Goal: Task Accomplishment & Management: Complete application form

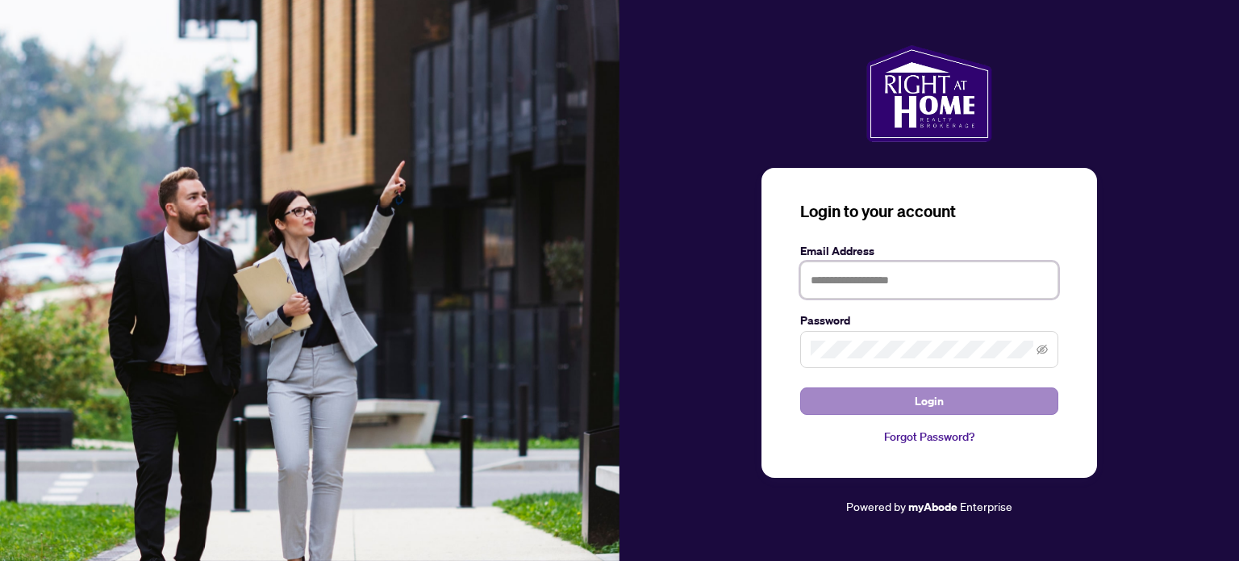
type input "**********"
click at [933, 396] on span "Login" at bounding box center [929, 401] width 29 height 26
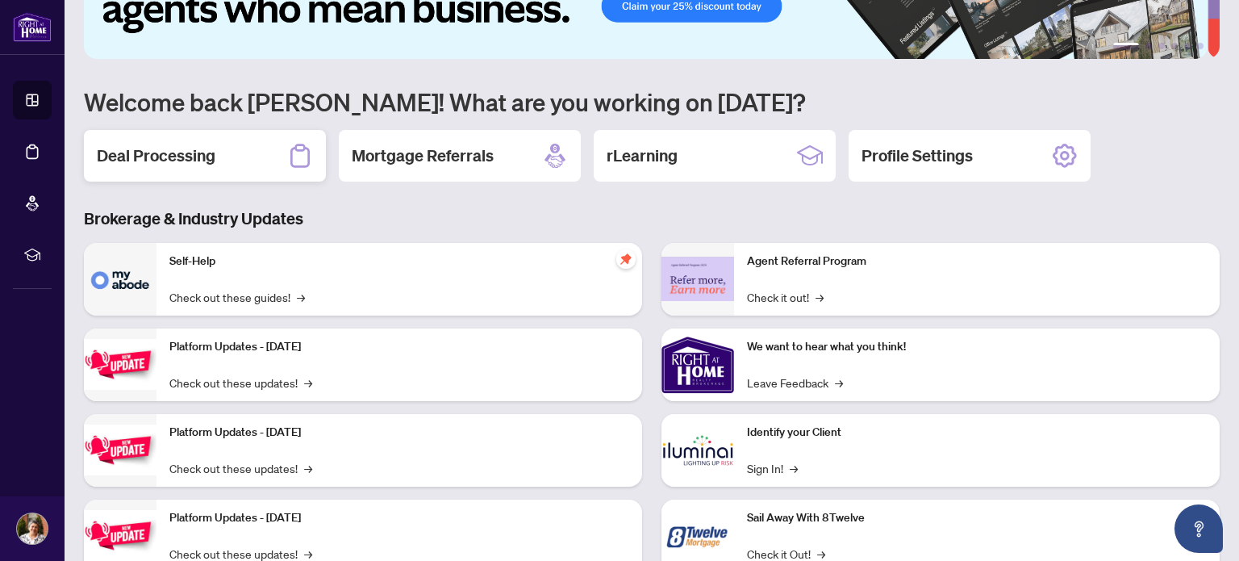
scroll to position [55, 0]
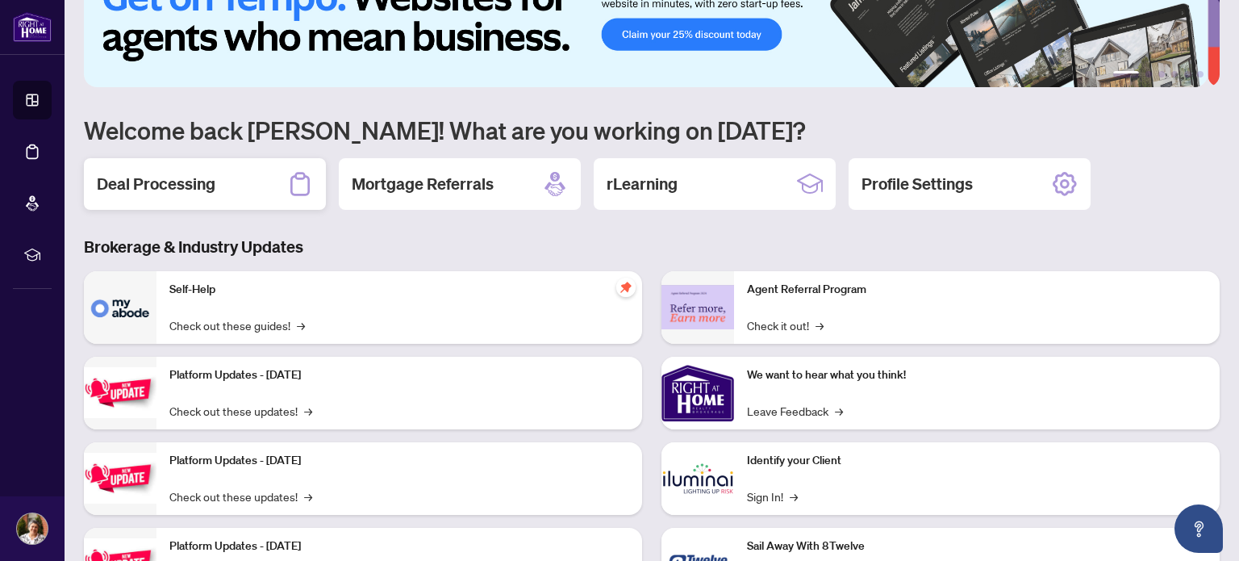
click at [179, 179] on h2 "Deal Processing" at bounding box center [156, 184] width 119 height 23
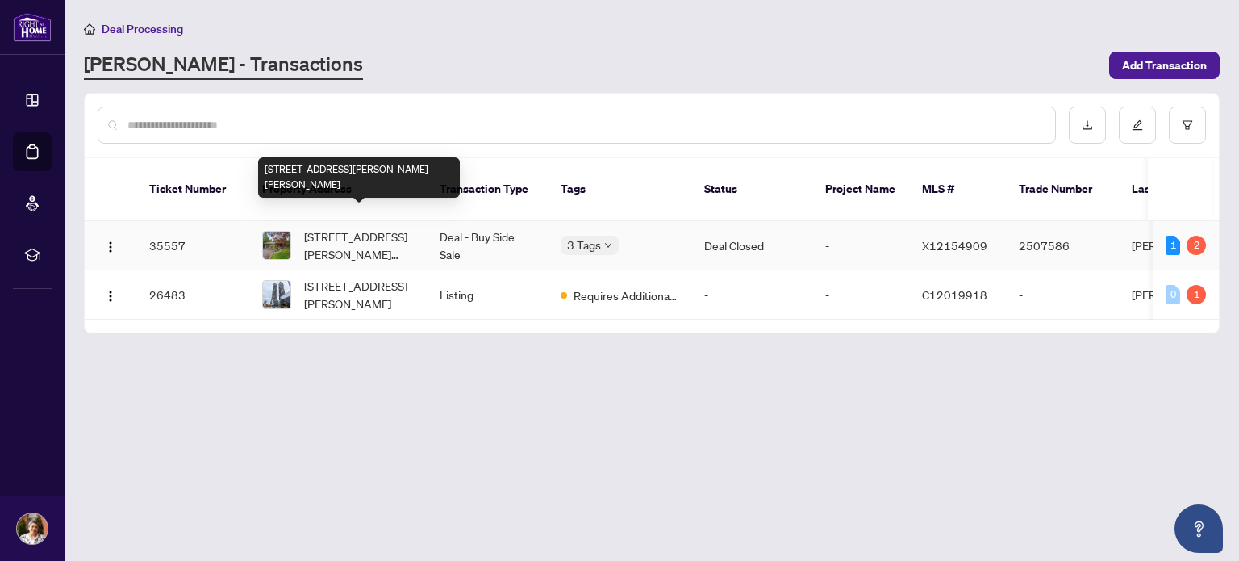
click at [357, 228] on span "[STREET_ADDRESS][PERSON_NAME][PERSON_NAME]" at bounding box center [359, 245] width 110 height 35
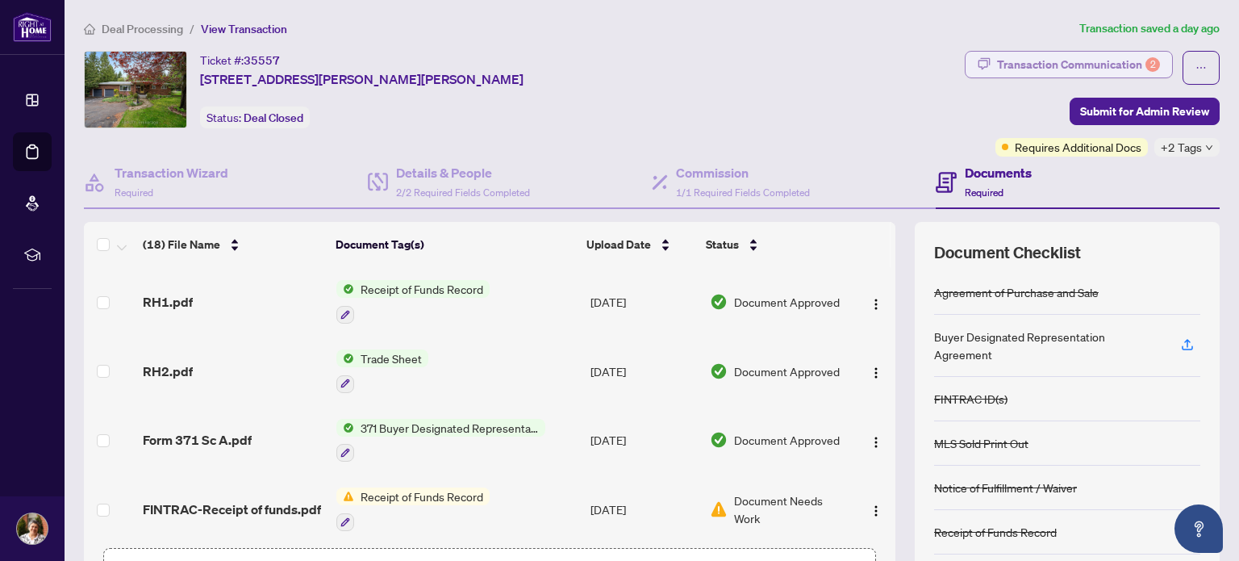
click at [1116, 55] on div "Transaction Communication 2" at bounding box center [1078, 65] width 163 height 26
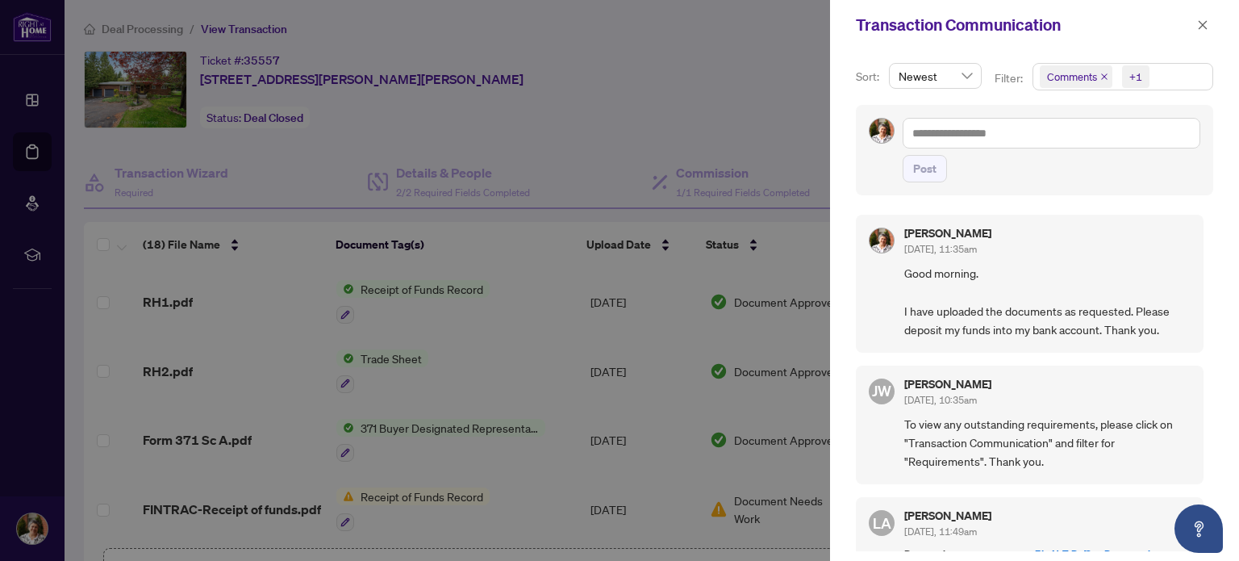
scroll to position [2, 0]
click at [1202, 25] on icon "close" at bounding box center [1203, 24] width 9 height 9
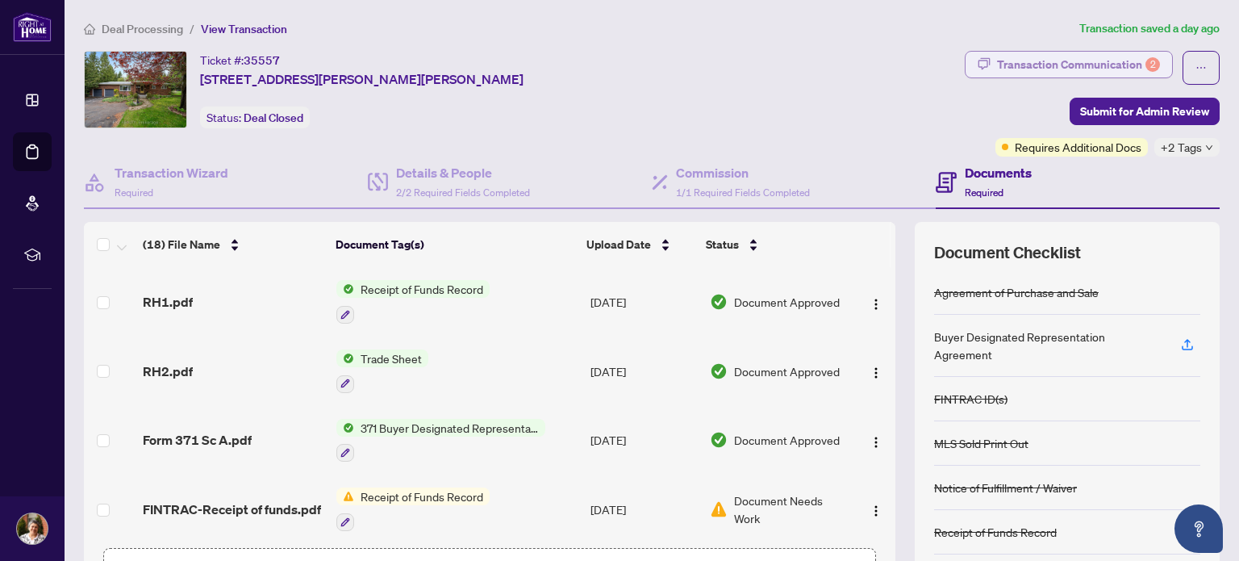
click at [1090, 66] on div "Transaction Communication 2" at bounding box center [1078, 65] width 163 height 26
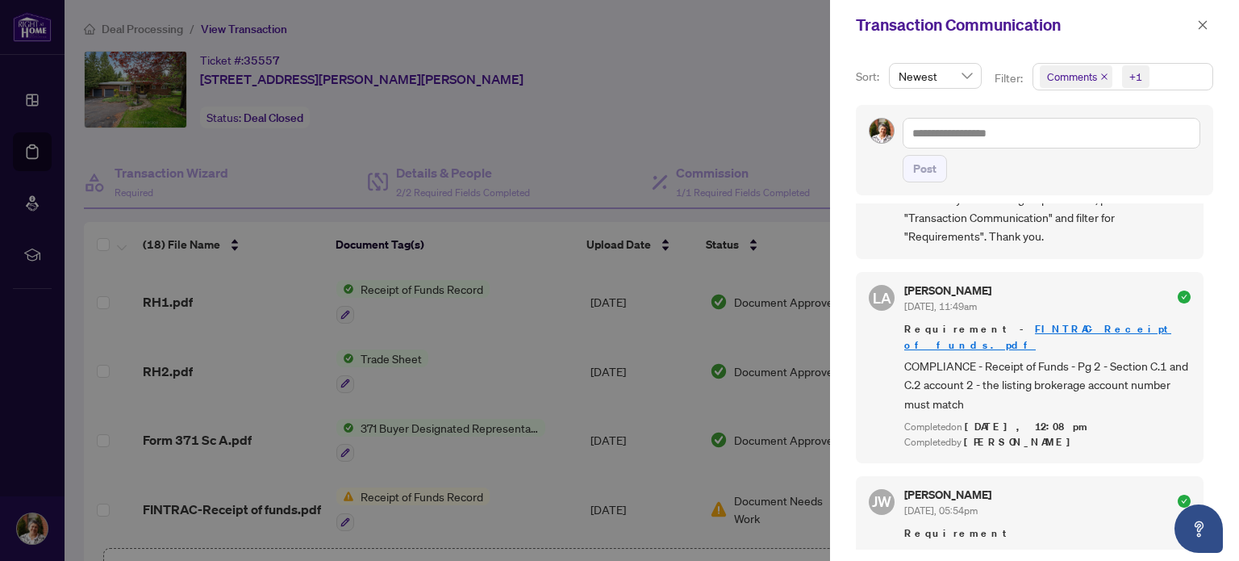
scroll to position [0, 0]
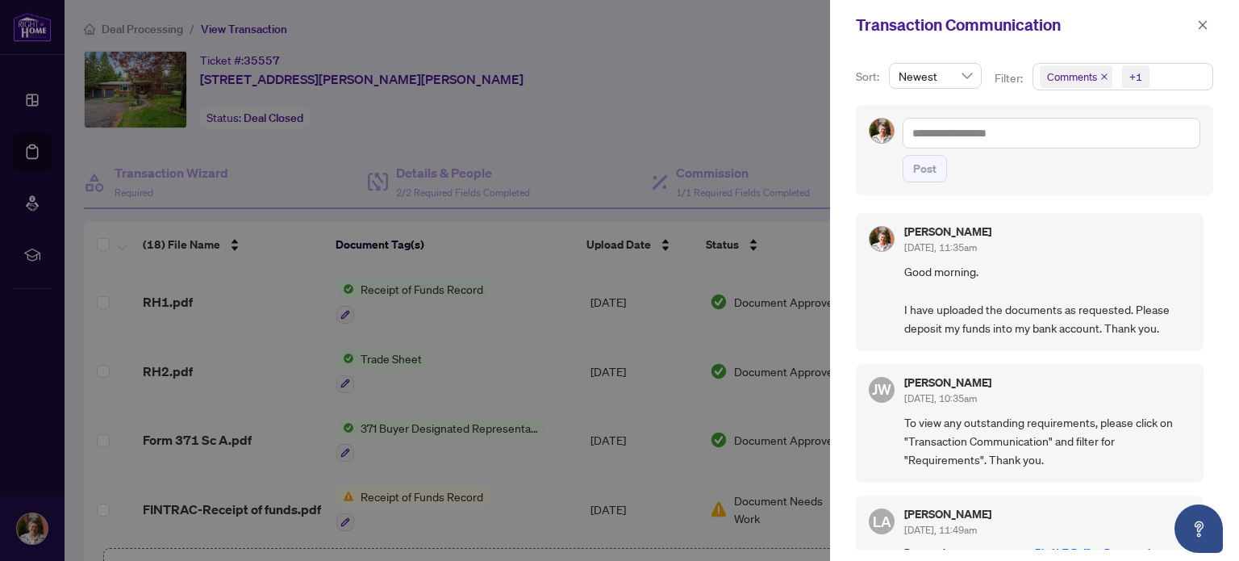
click at [807, 54] on div at bounding box center [619, 280] width 1239 height 561
click at [1197, 24] on icon "close" at bounding box center [1202, 24] width 11 height 11
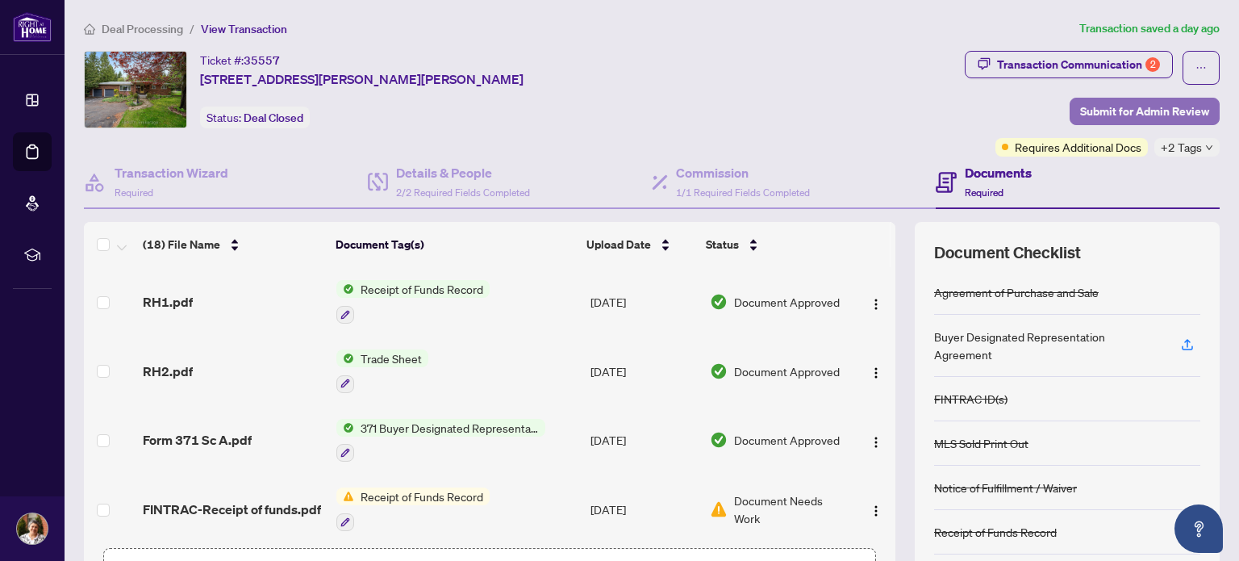
click at [1133, 111] on span "Submit for Admin Review" at bounding box center [1144, 111] width 129 height 26
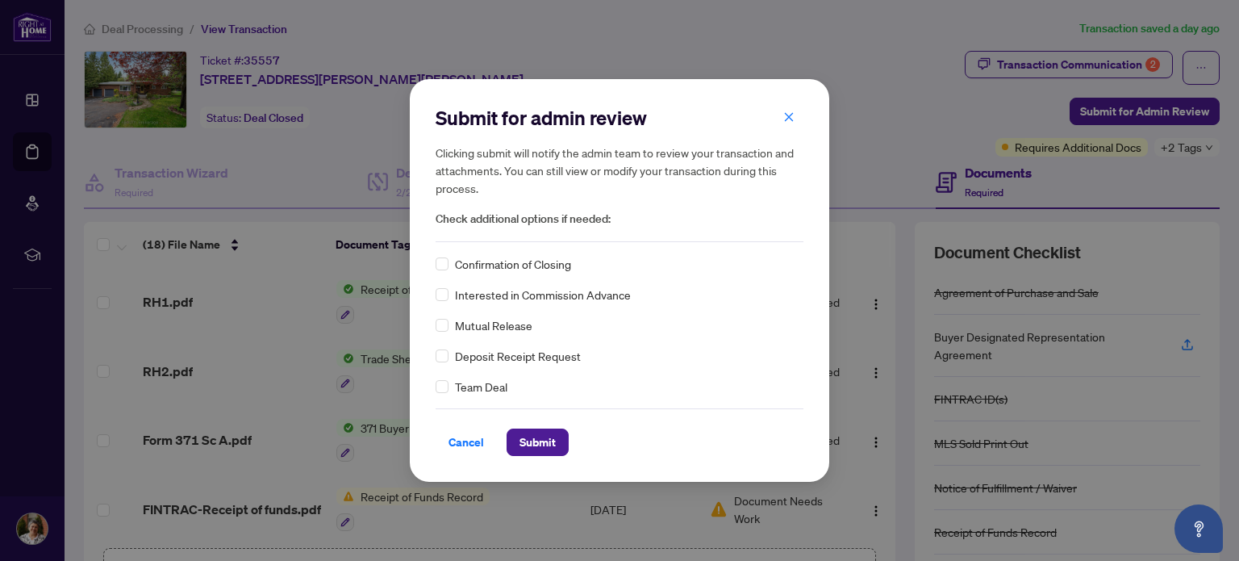
click at [793, 111] on icon "close" at bounding box center [788, 116] width 11 height 11
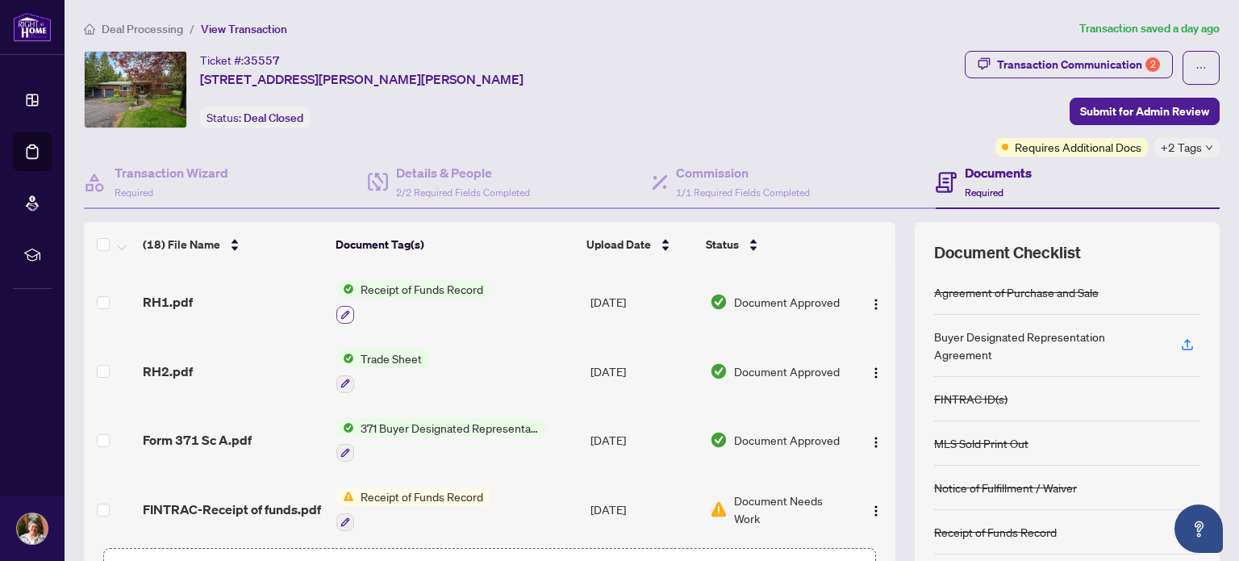
click at [340, 310] on icon "button" at bounding box center [345, 315] width 10 height 10
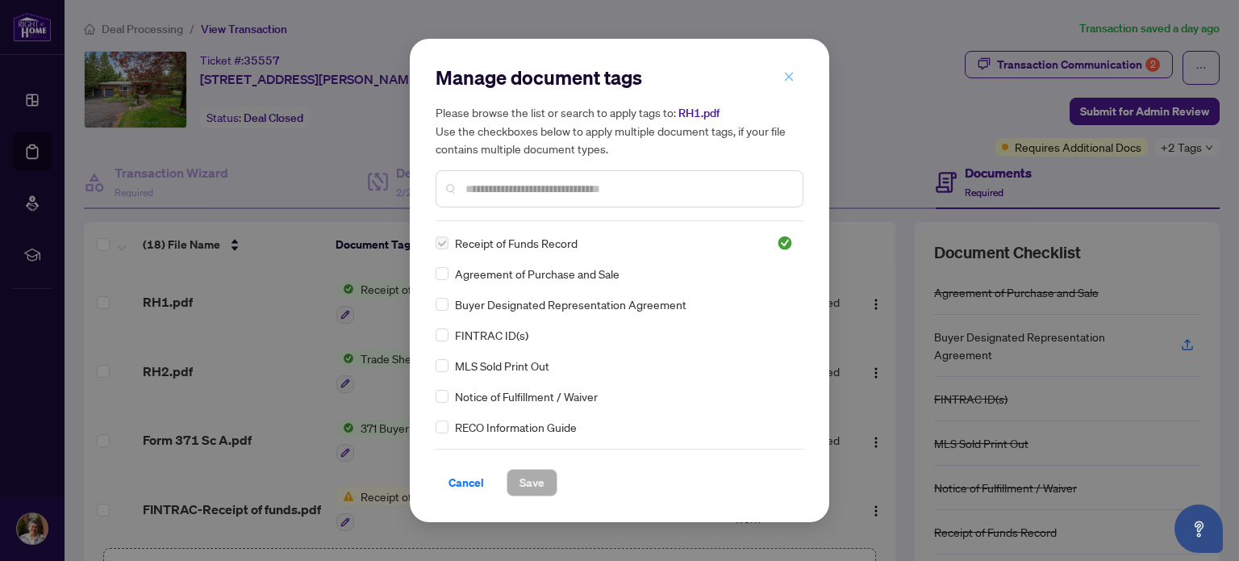
click at [791, 70] on span "button" at bounding box center [788, 77] width 11 height 26
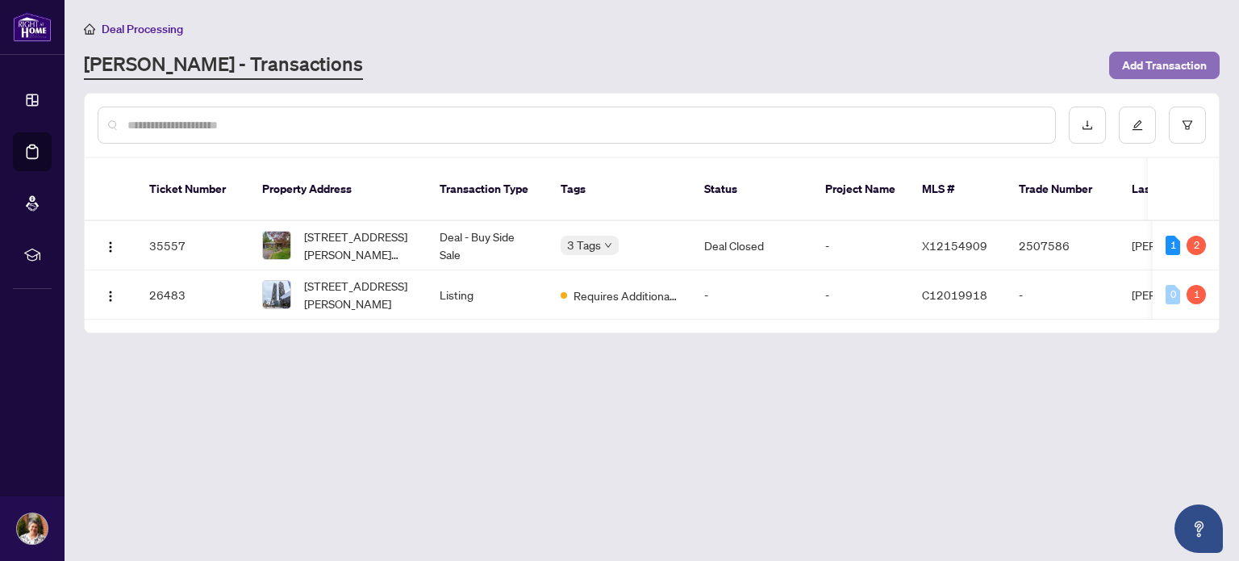
click at [1164, 63] on span "Add Transaction" at bounding box center [1164, 65] width 85 height 26
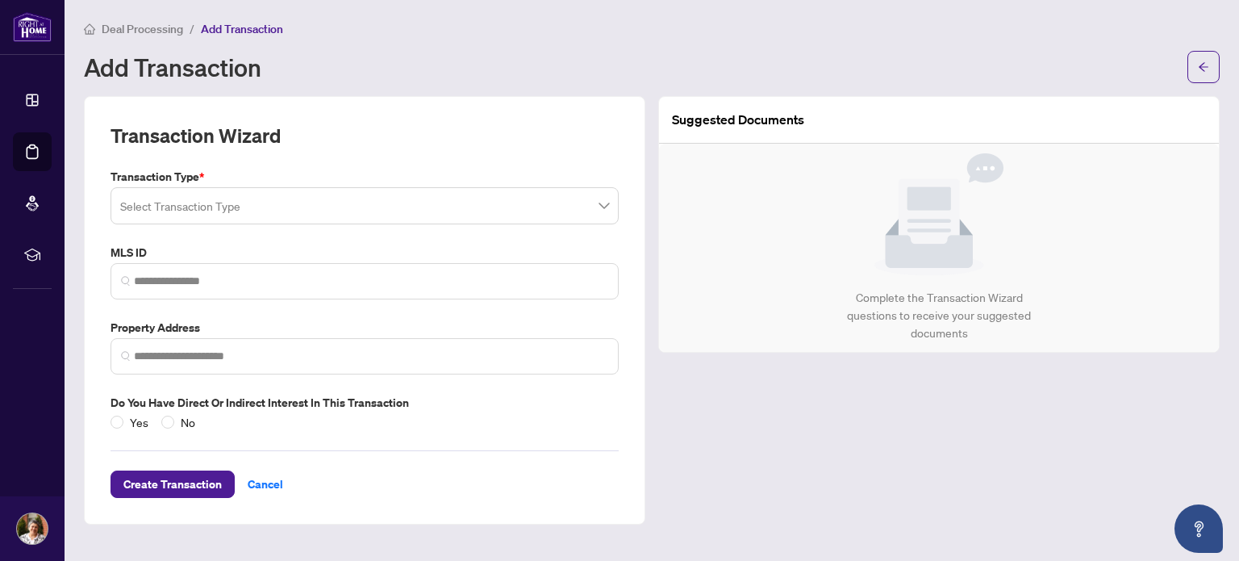
click at [603, 204] on span at bounding box center [364, 205] width 489 height 31
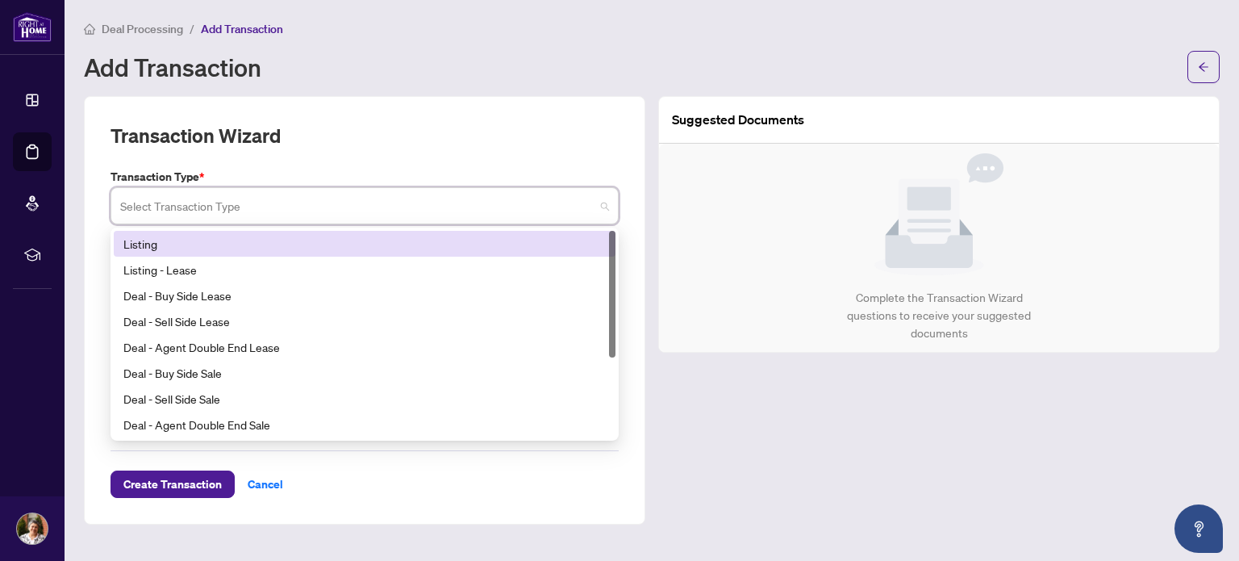
click at [181, 240] on div "Listing" at bounding box center [364, 244] width 482 height 18
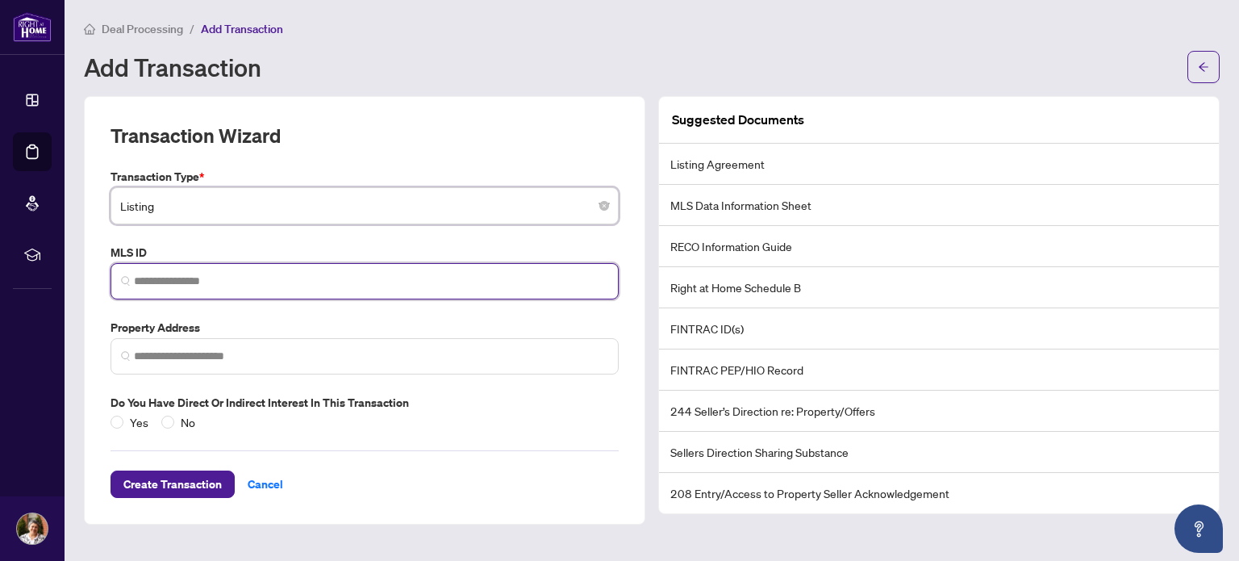
click at [229, 282] on input "search" at bounding box center [371, 281] width 474 height 17
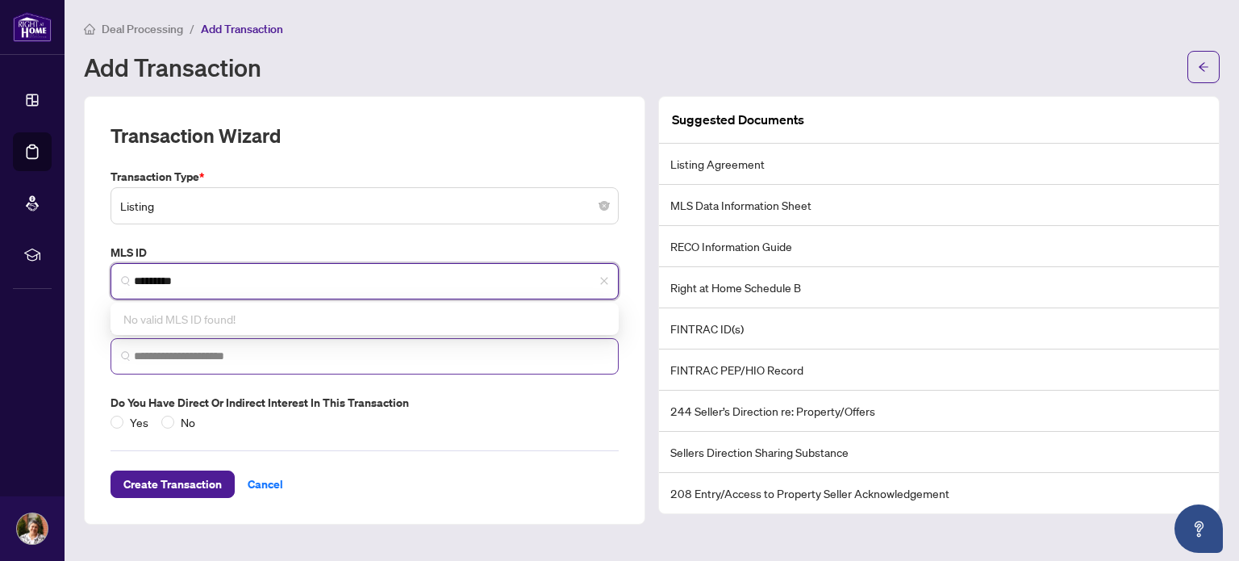
type input "*********"
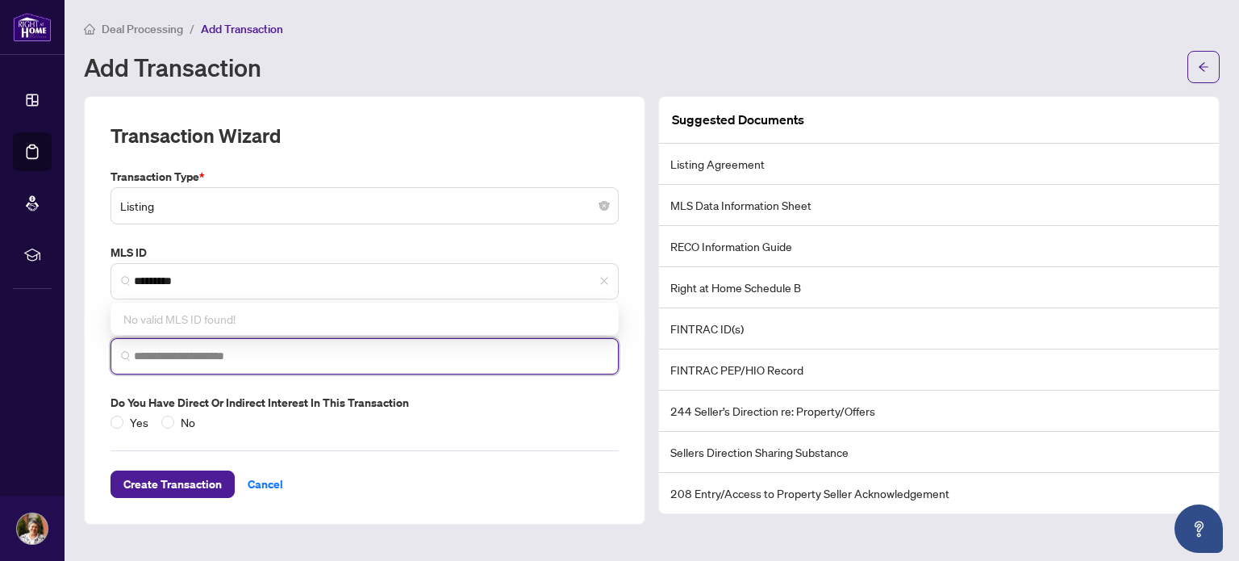
click at [310, 351] on input "search" at bounding box center [371, 356] width 474 height 17
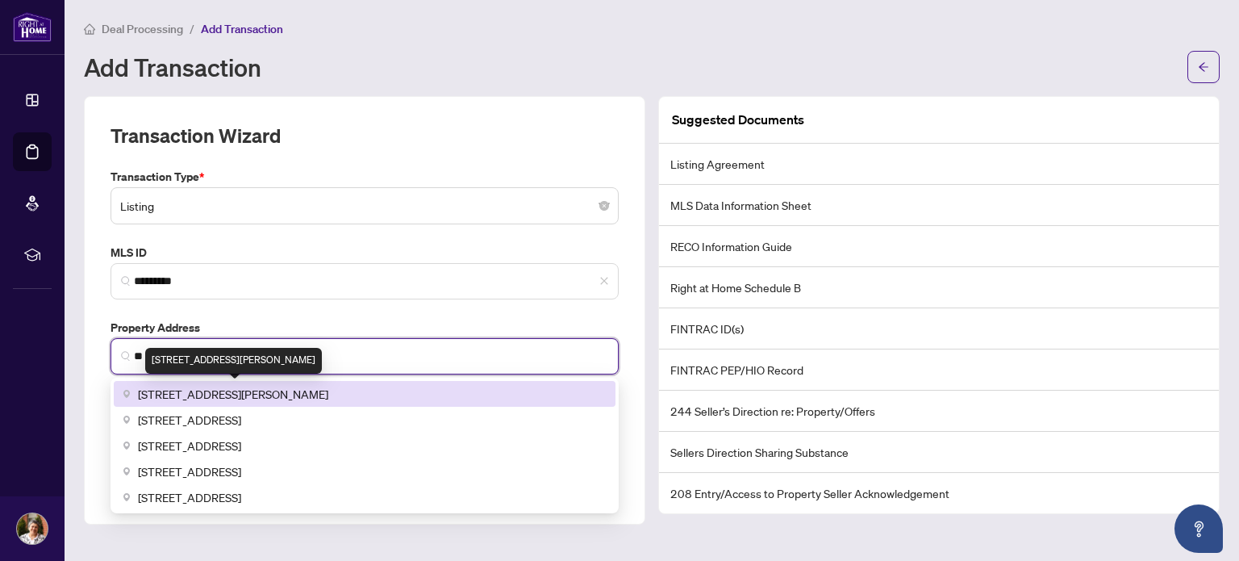
click at [297, 392] on span "[STREET_ADDRESS][PERSON_NAME]" at bounding box center [233, 394] width 190 height 18
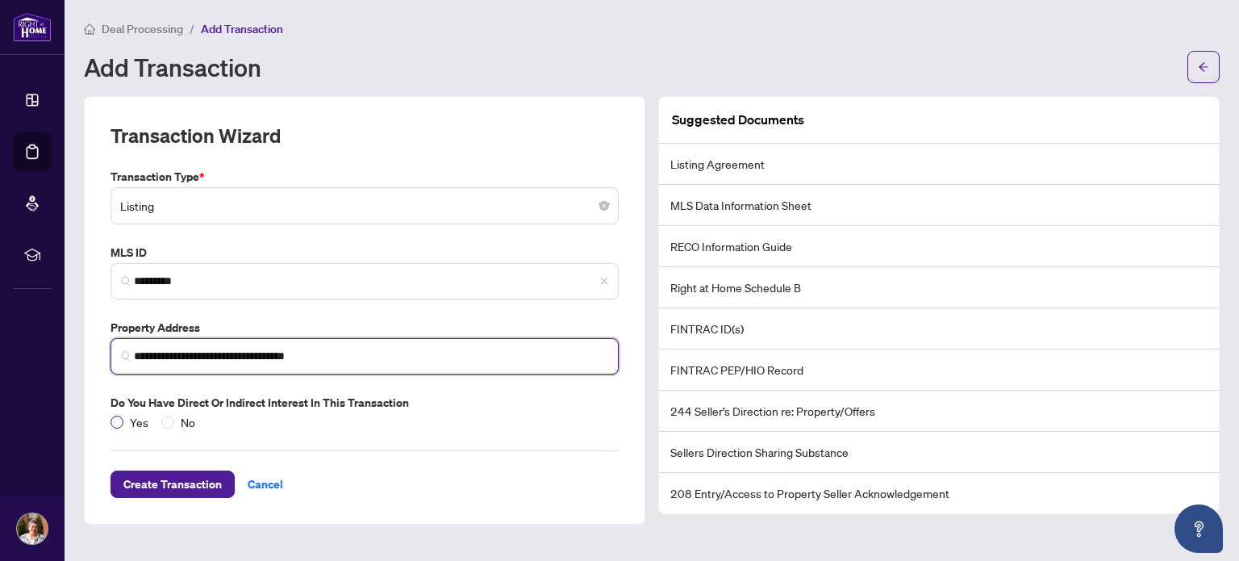
type input "**********"
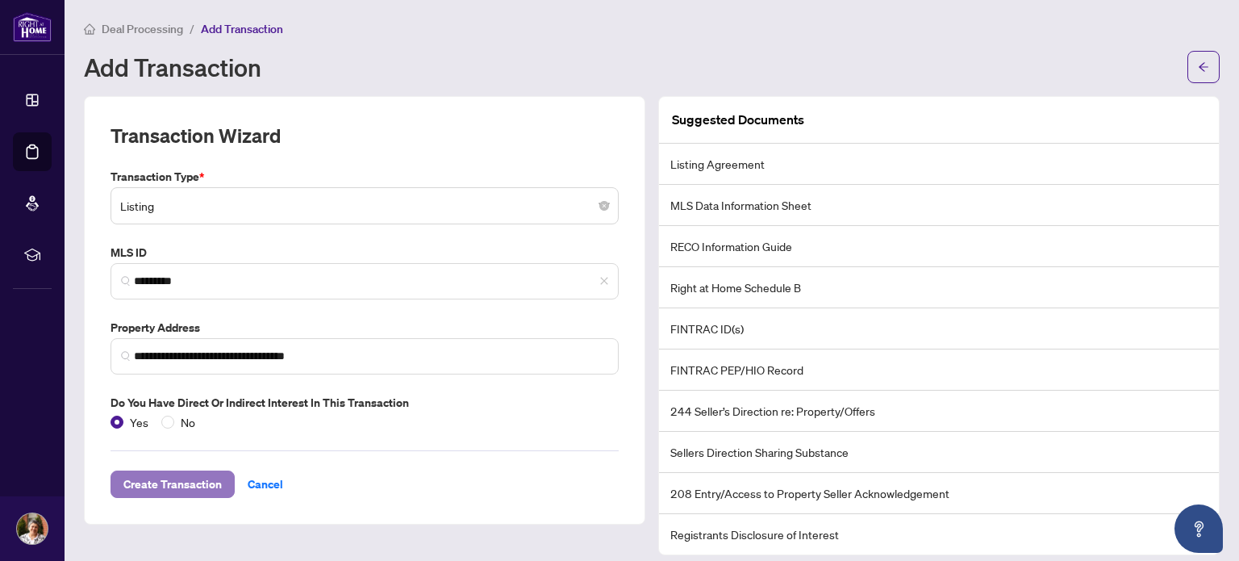
click at [196, 480] on span "Create Transaction" at bounding box center [172, 484] width 98 height 26
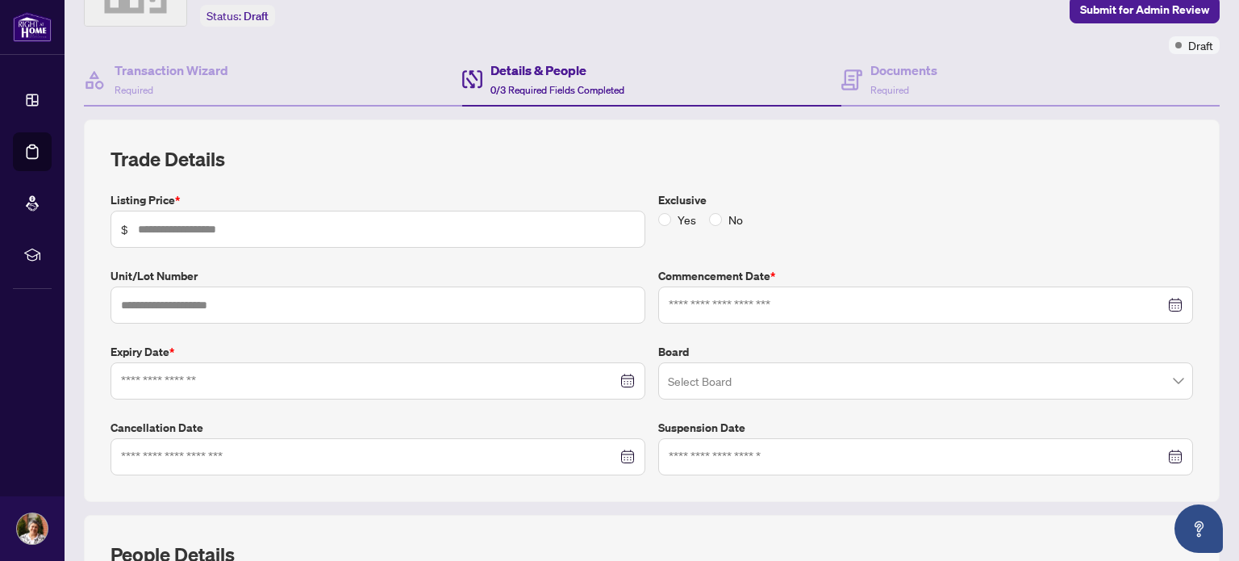
scroll to position [190, 0]
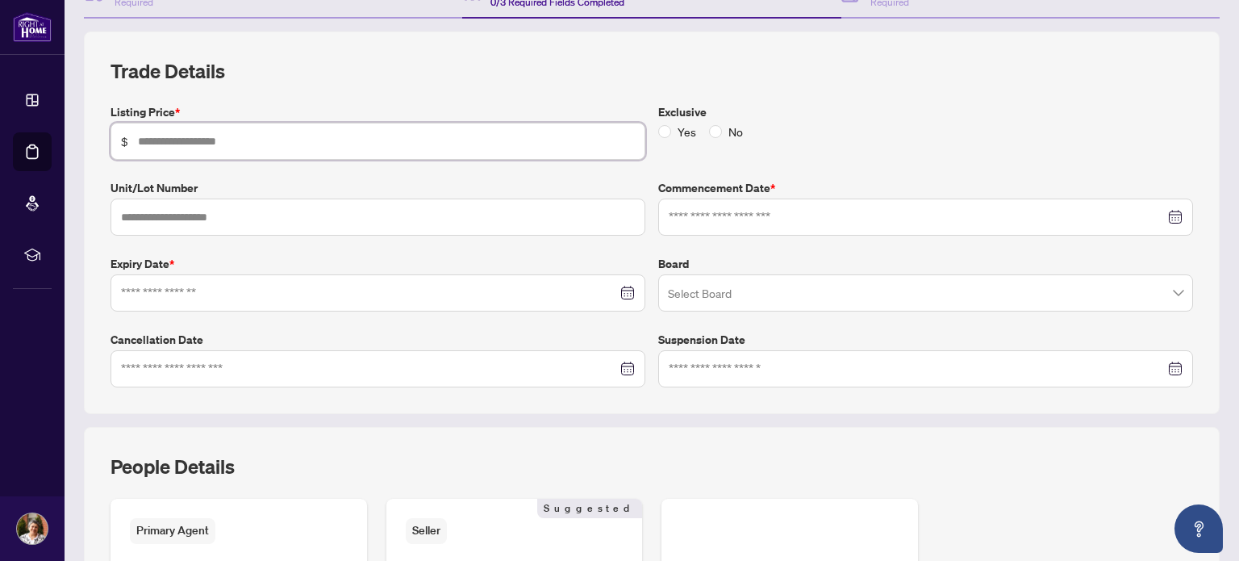
click at [276, 138] on input "text" at bounding box center [386, 141] width 497 height 18
type input "*******"
click at [1163, 215] on div at bounding box center [926, 217] width 514 height 18
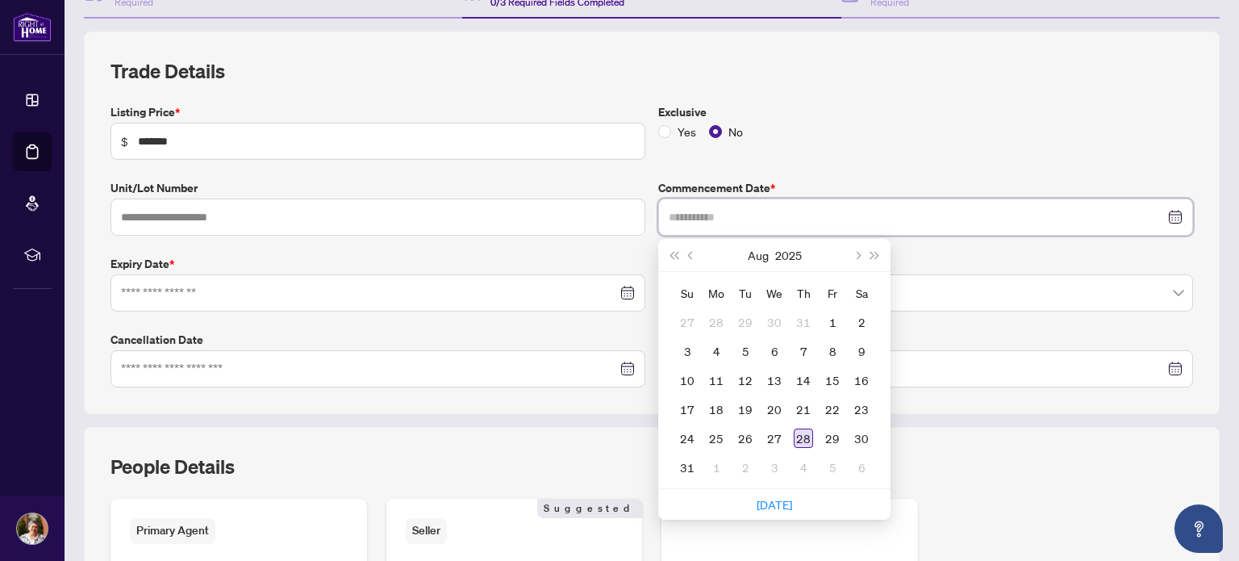
type input "**********"
click at [794, 435] on div "28" at bounding box center [803, 437] width 19 height 19
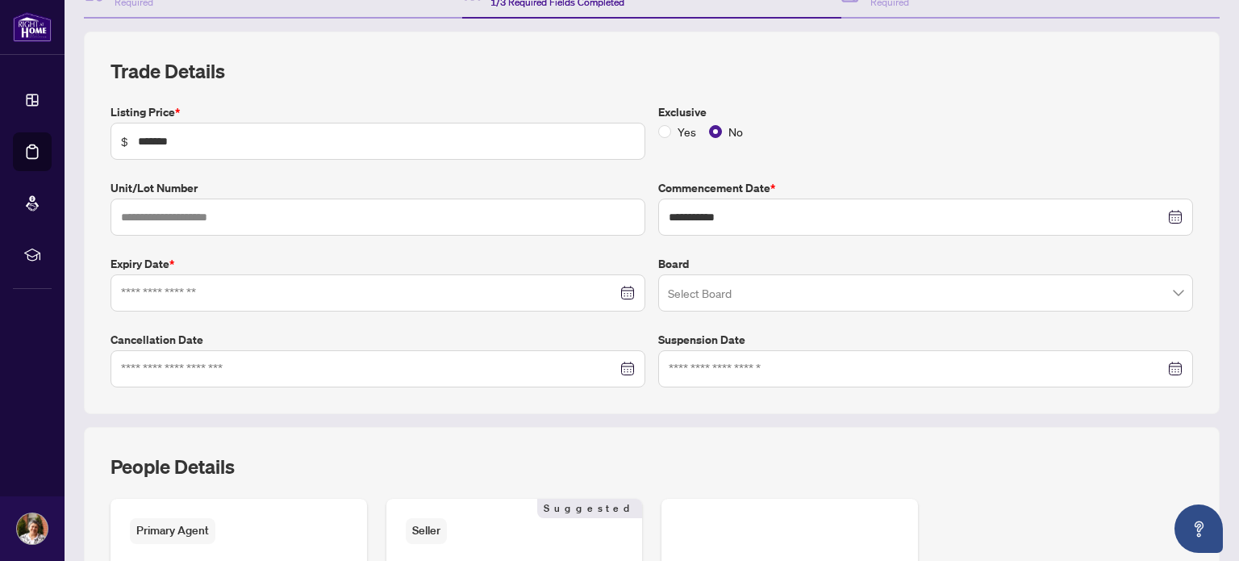
click at [619, 291] on div at bounding box center [378, 293] width 514 height 18
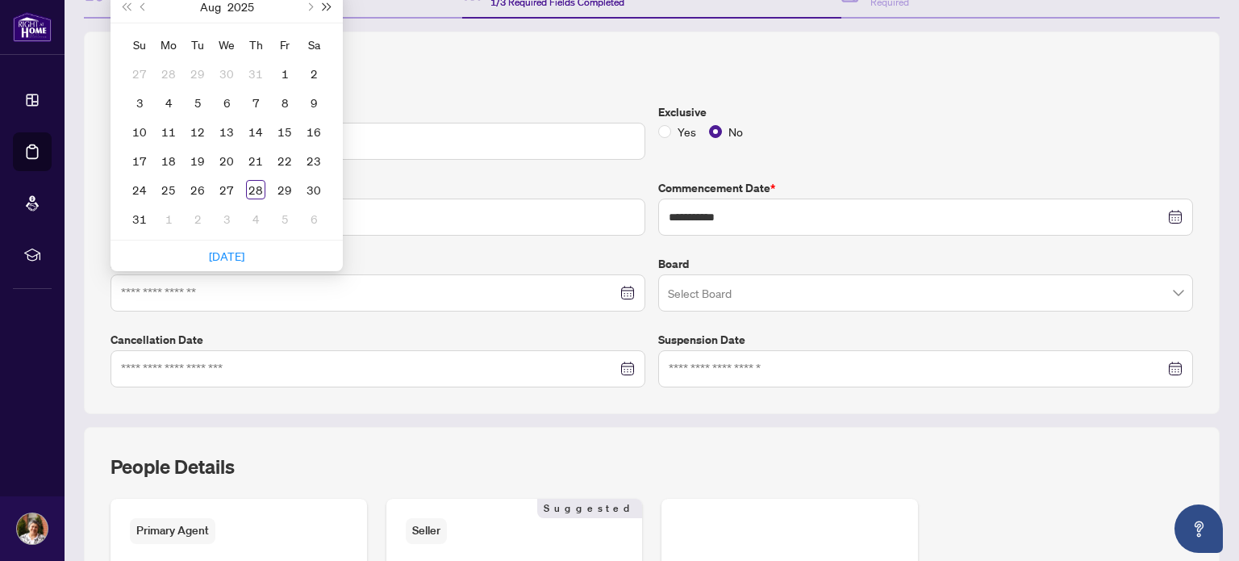
click at [320, 9] on button "Next year (Control + right)" at bounding box center [328, 6] width 18 height 32
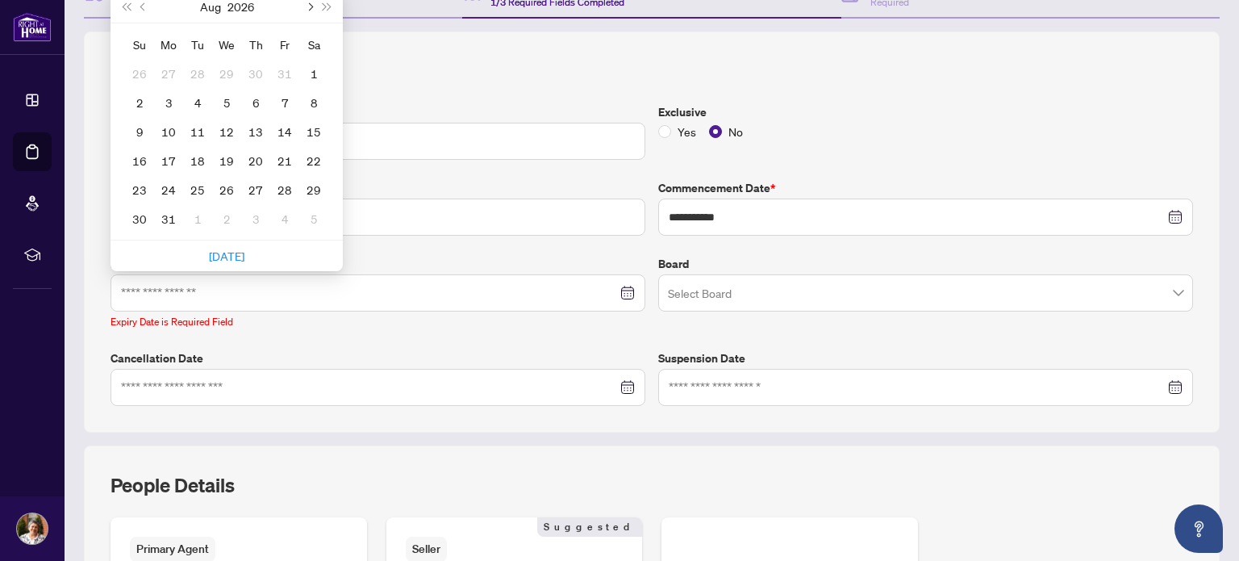
click at [313, 3] on span "Next month (PageDown)" at bounding box center [309, 6] width 8 height 8
click at [145, 6] on span "Previous month (PageUp)" at bounding box center [144, 6] width 8 height 8
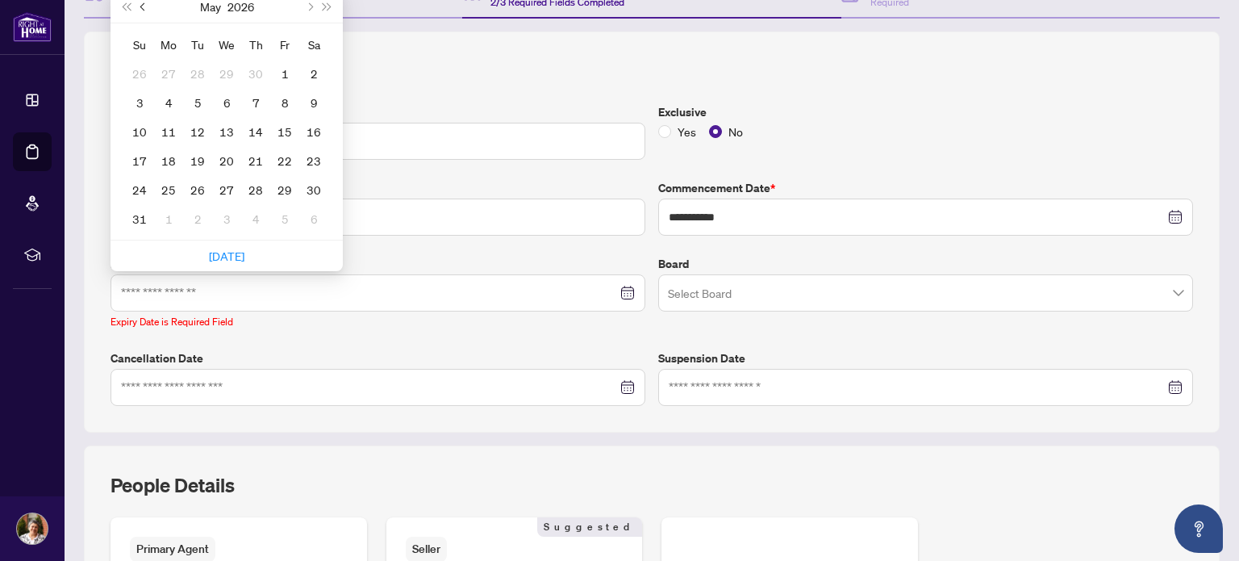
click at [145, 6] on span "Previous month (PageUp)" at bounding box center [144, 6] width 8 height 8
click at [307, 6] on span "Next month (PageDown)" at bounding box center [309, 6] width 8 height 8
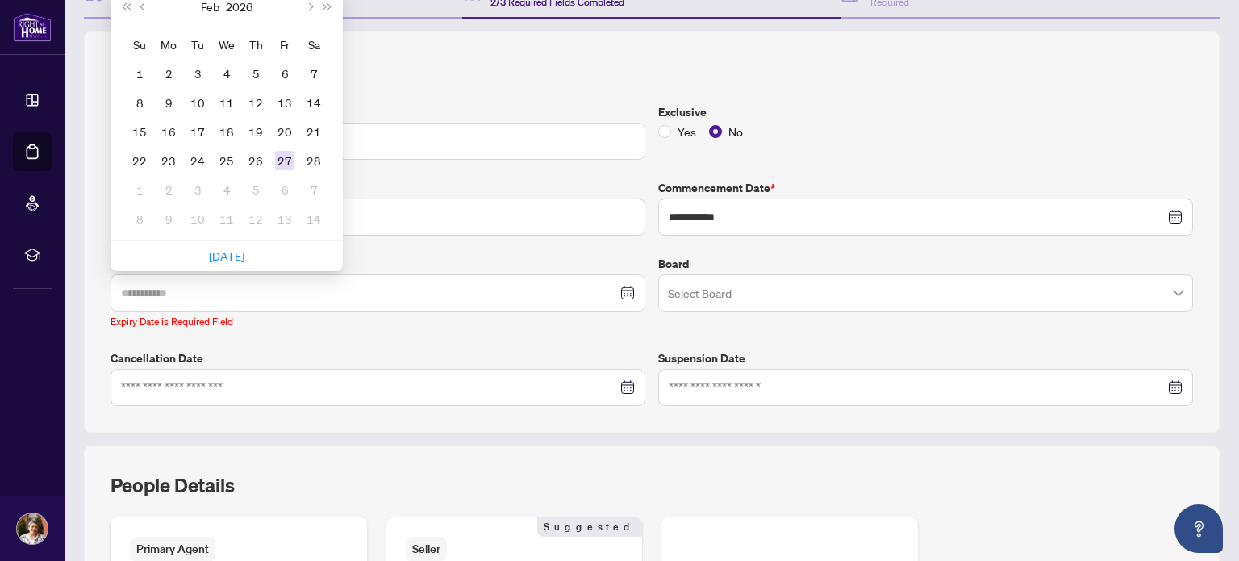
type input "**********"
click at [285, 151] on div "27" at bounding box center [284, 160] width 19 height 19
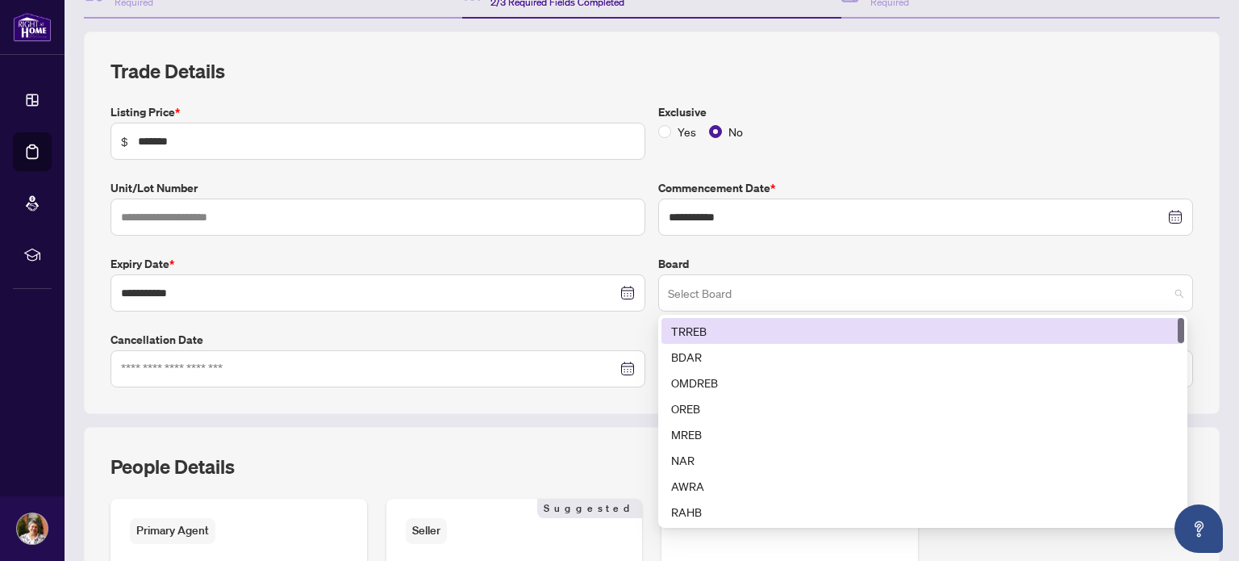
click at [1164, 286] on span at bounding box center [926, 293] width 516 height 31
click at [845, 325] on div "TRREB" at bounding box center [922, 331] width 503 height 18
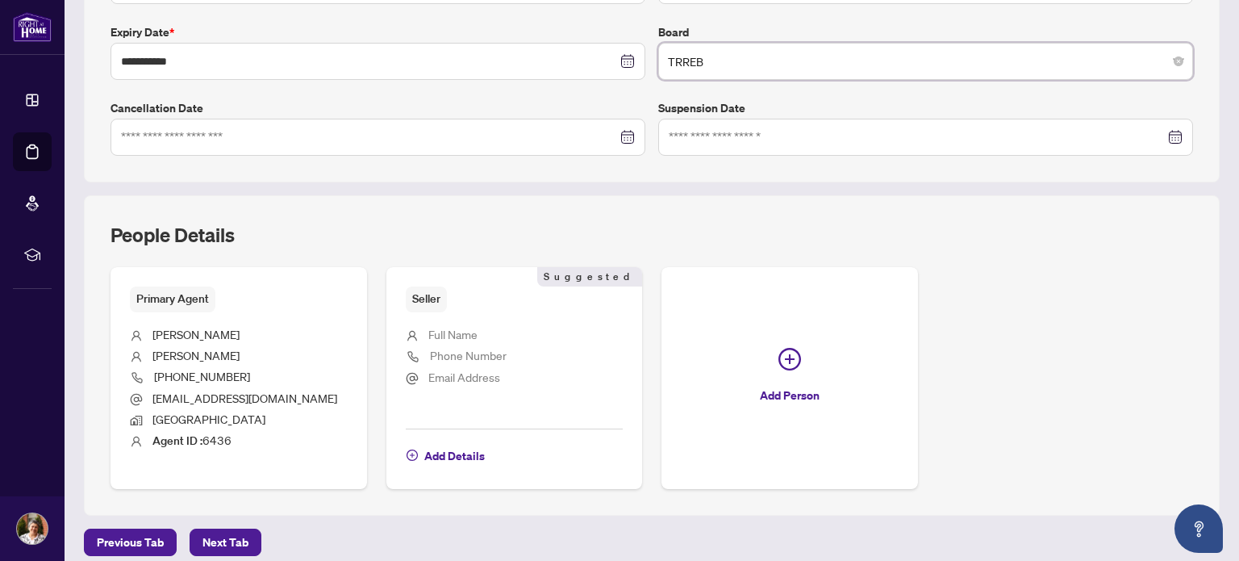
scroll to position [432, 0]
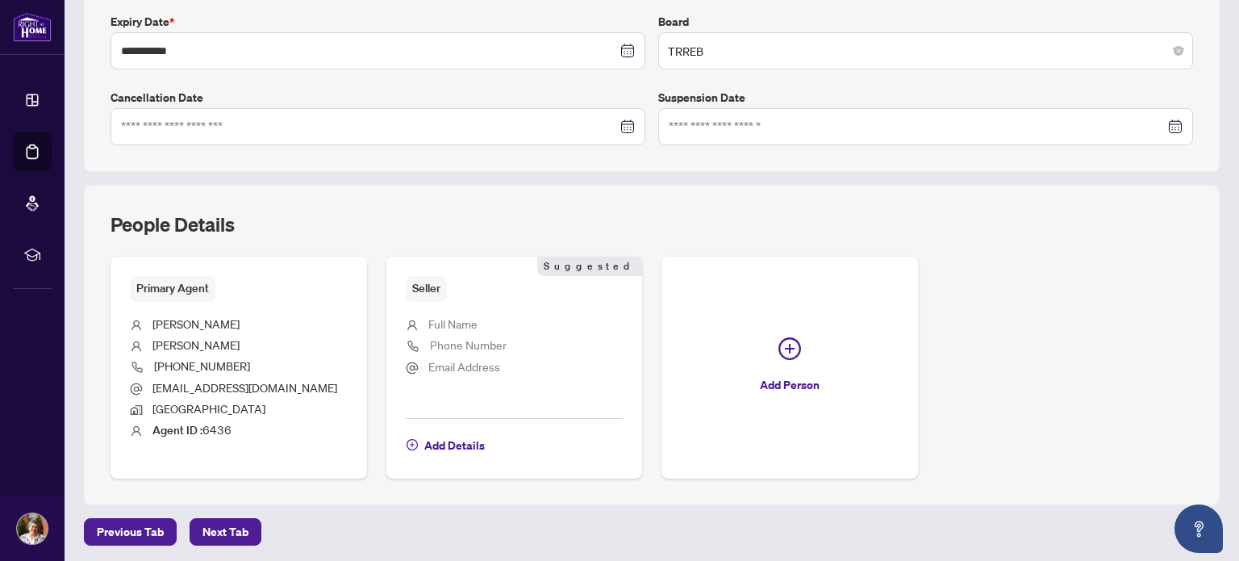
click at [457, 319] on span "Full Name" at bounding box center [452, 323] width 49 height 15
click at [446, 282] on div "Seller Suggested" at bounding box center [515, 288] width 218 height 25
click at [232, 524] on span "Next Tab" at bounding box center [225, 532] width 46 height 26
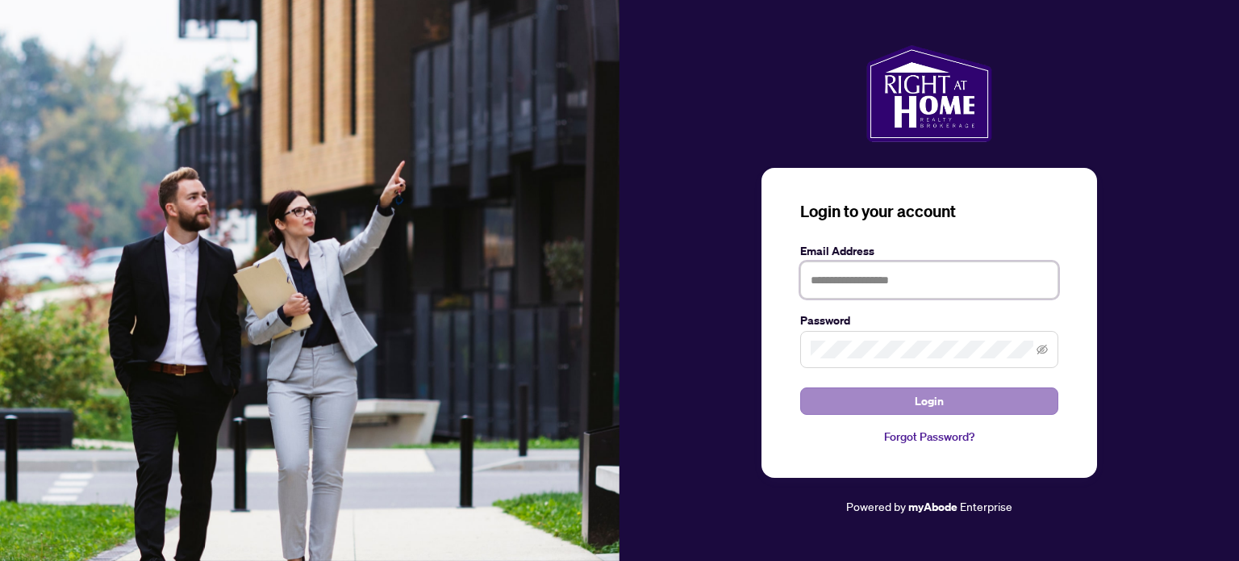
type input "**********"
click at [928, 397] on span "Login" at bounding box center [929, 401] width 29 height 26
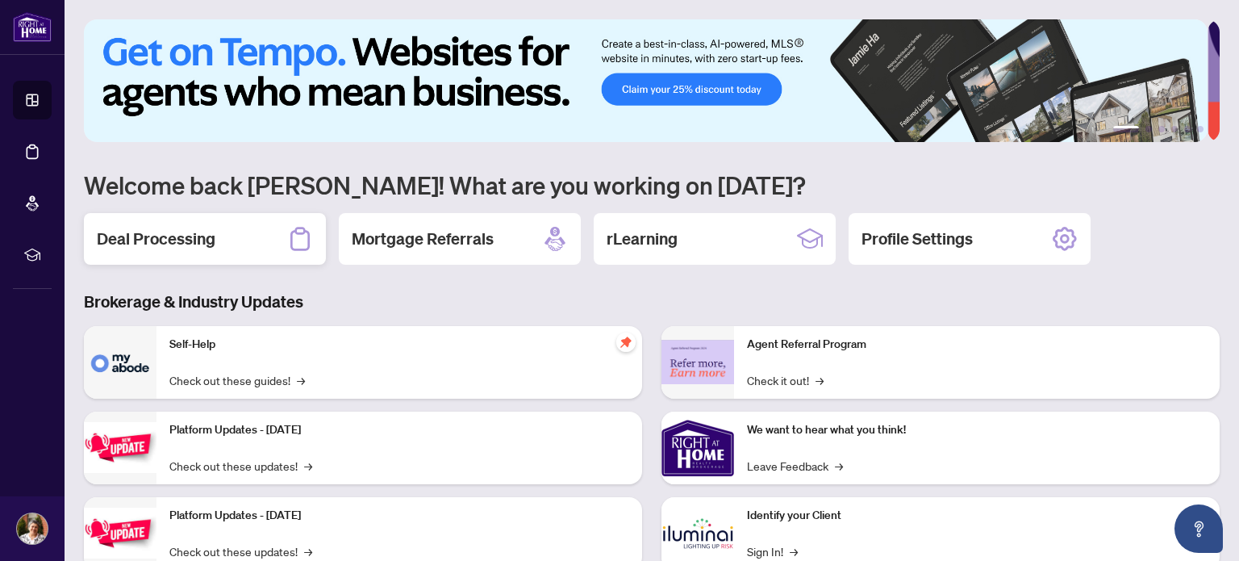
click at [174, 239] on h2 "Deal Processing" at bounding box center [156, 239] width 119 height 23
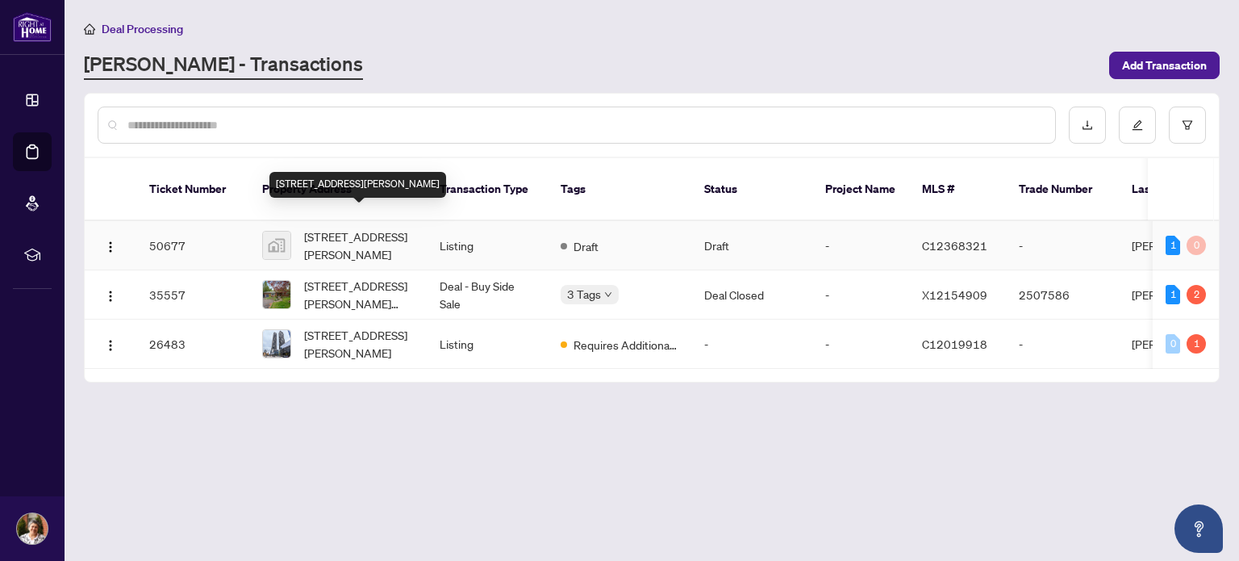
click at [350, 228] on span "[STREET_ADDRESS][PERSON_NAME]" at bounding box center [359, 245] width 110 height 35
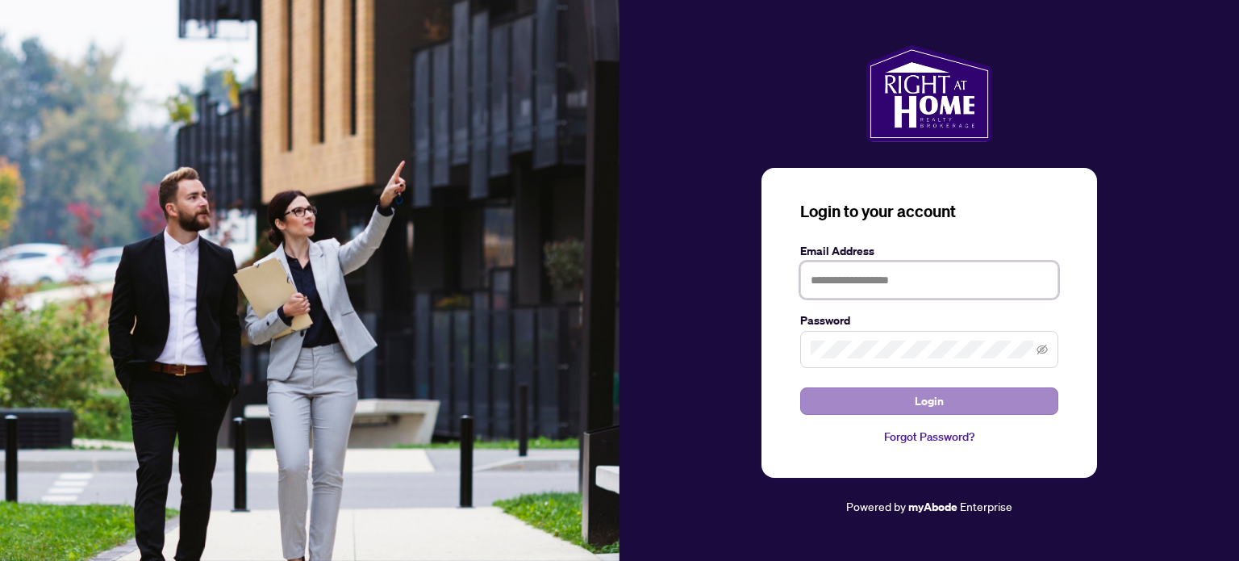
type input "**********"
click at [895, 393] on button "Login" at bounding box center [929, 400] width 258 height 27
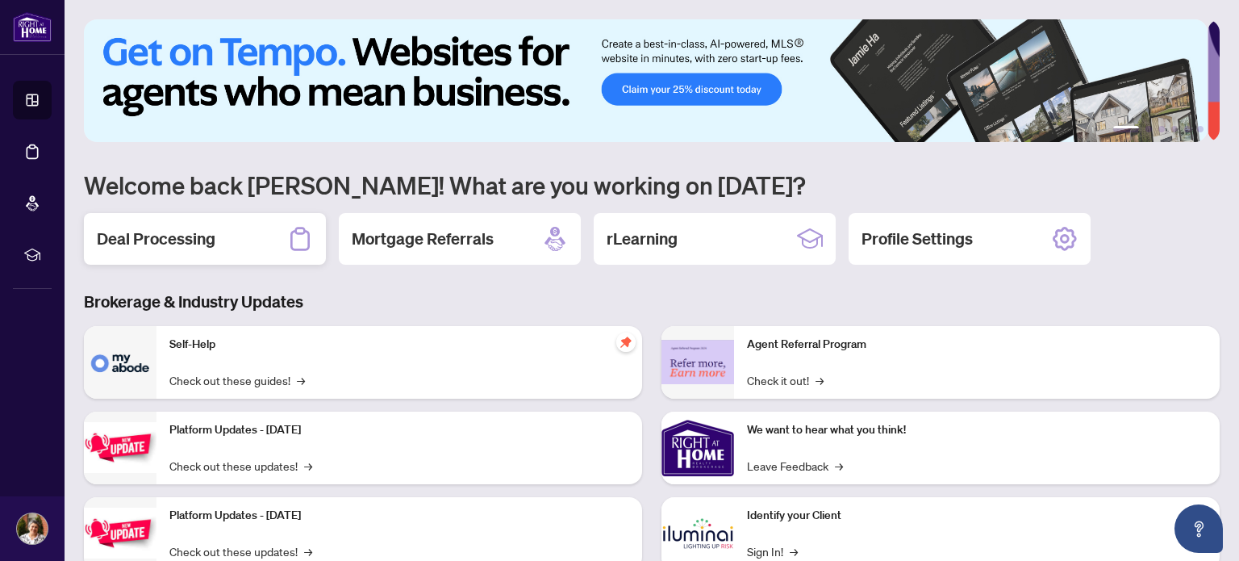
click at [140, 232] on h2 "Deal Processing" at bounding box center [156, 239] width 119 height 23
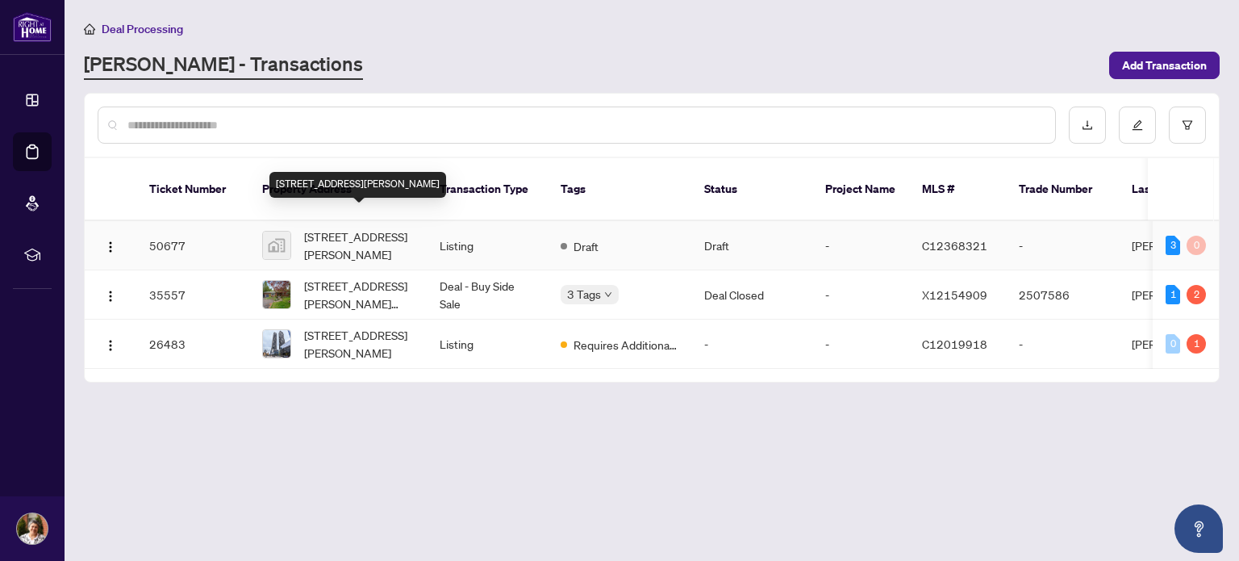
click at [350, 228] on span "[STREET_ADDRESS][PERSON_NAME]" at bounding box center [359, 245] width 110 height 35
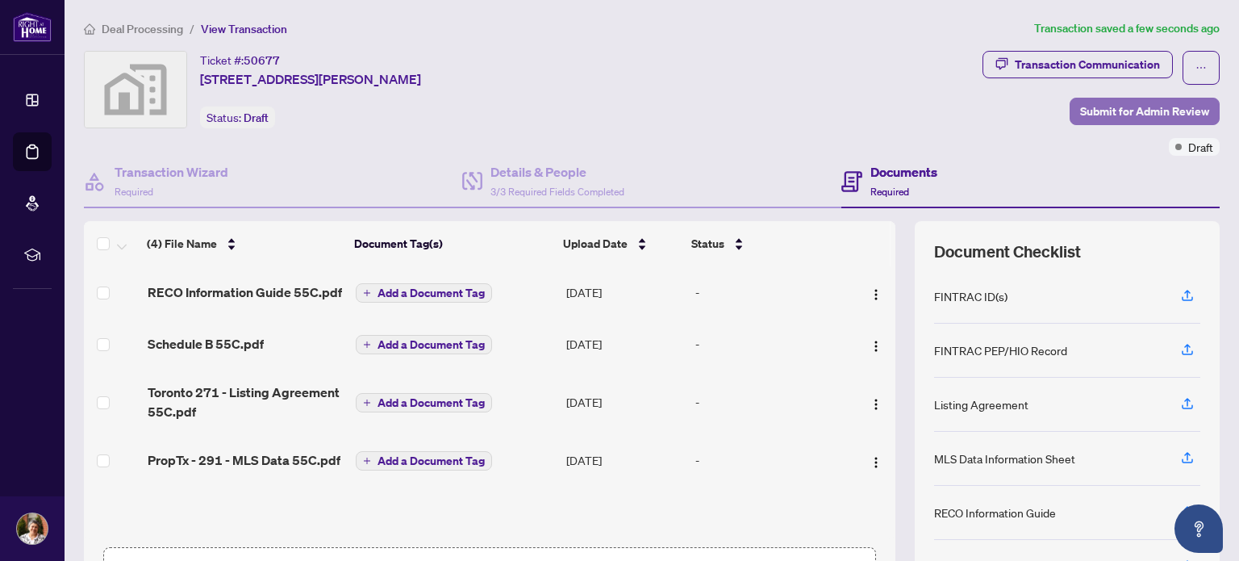
click at [1143, 109] on span "Submit for Admin Review" at bounding box center [1144, 111] width 129 height 26
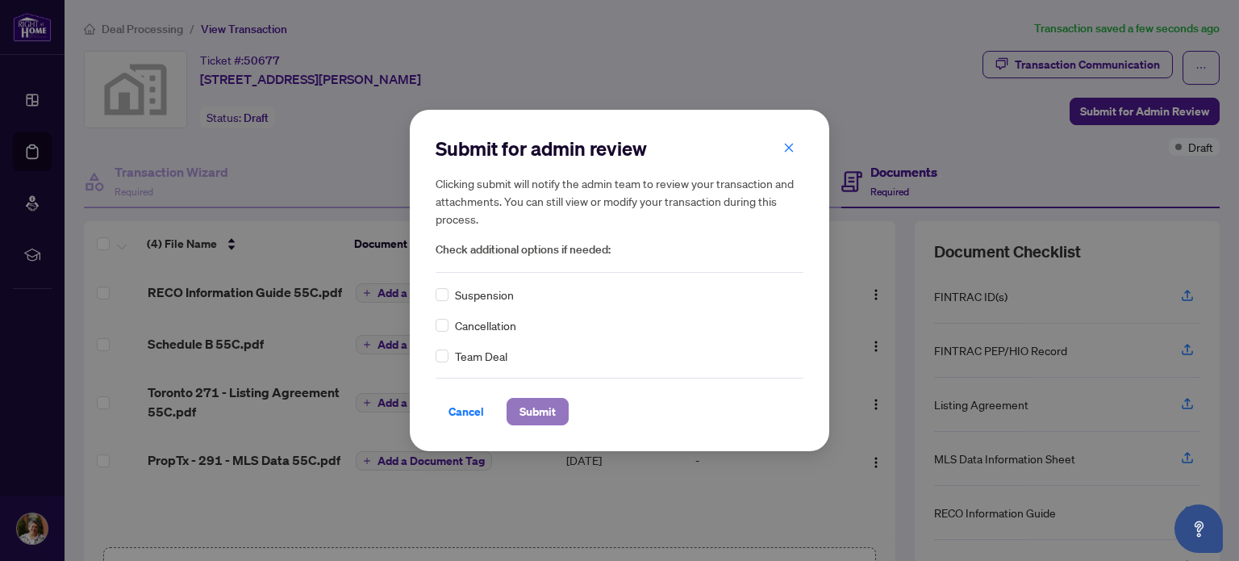
click at [539, 409] on span "Submit" at bounding box center [538, 412] width 36 height 26
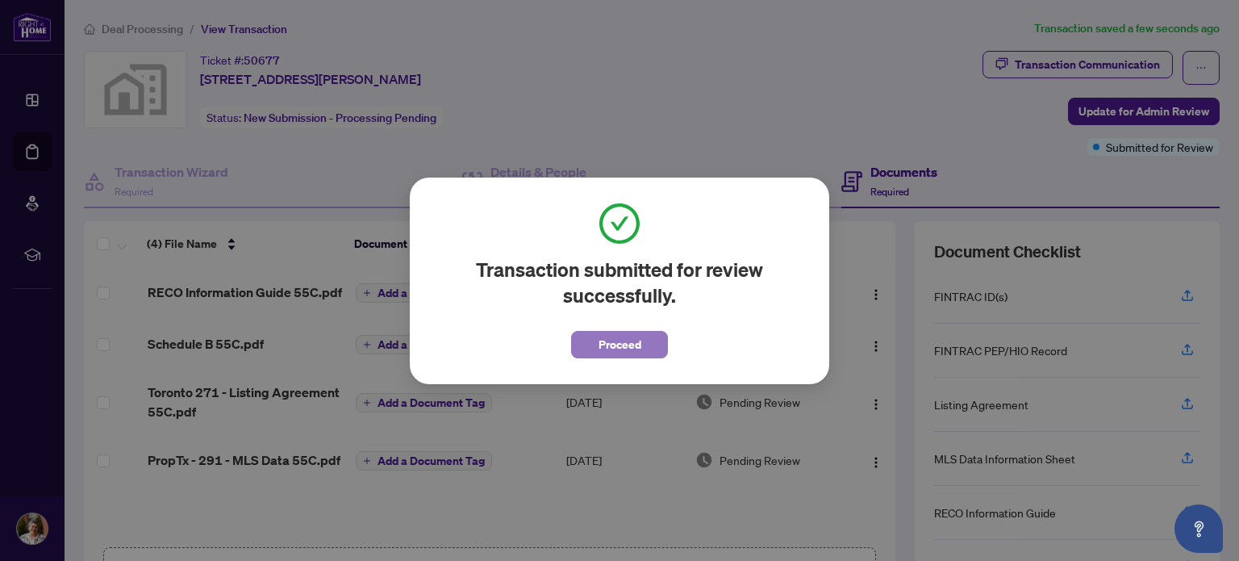
click at [617, 335] on span "Proceed" at bounding box center [620, 345] width 43 height 26
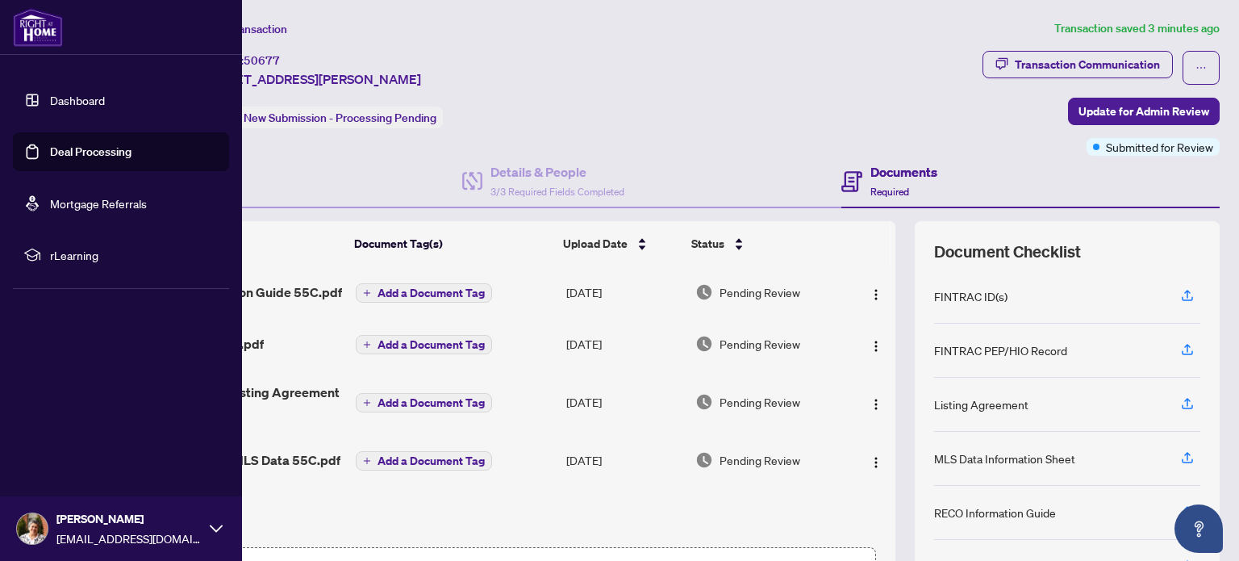
click at [71, 151] on link "Deal Processing" at bounding box center [90, 151] width 81 height 15
